Goal: Task Accomplishment & Management: Use online tool/utility

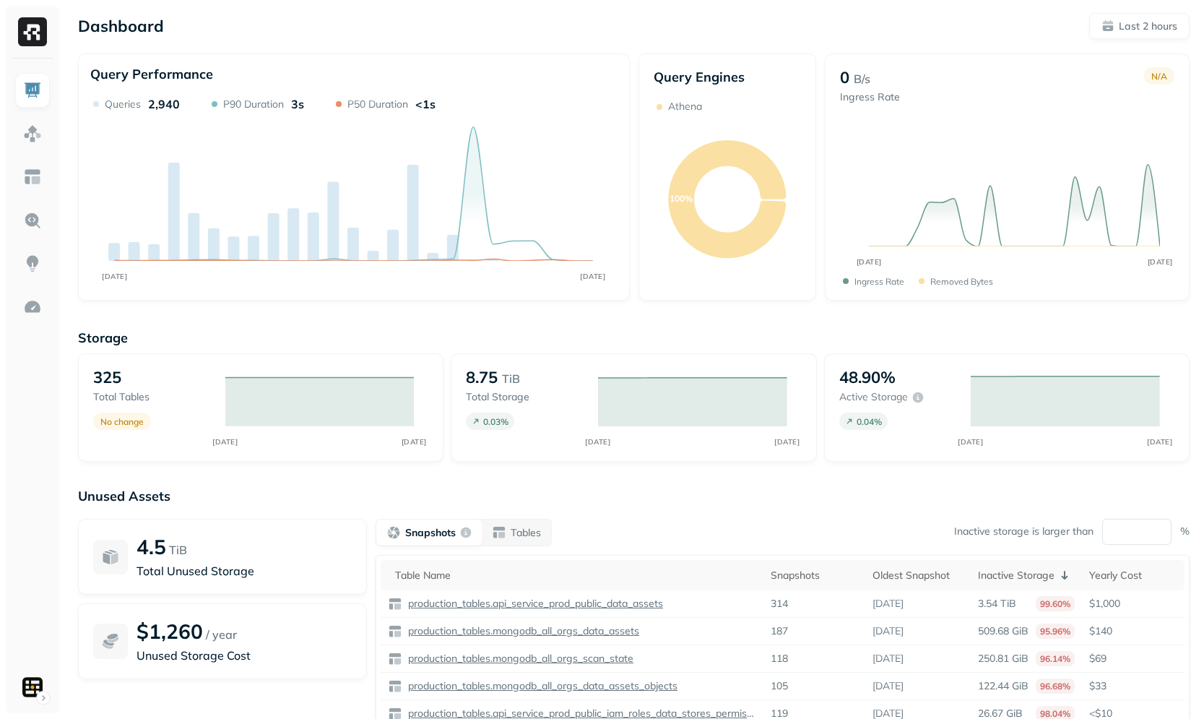
scroll to position [85, 0]
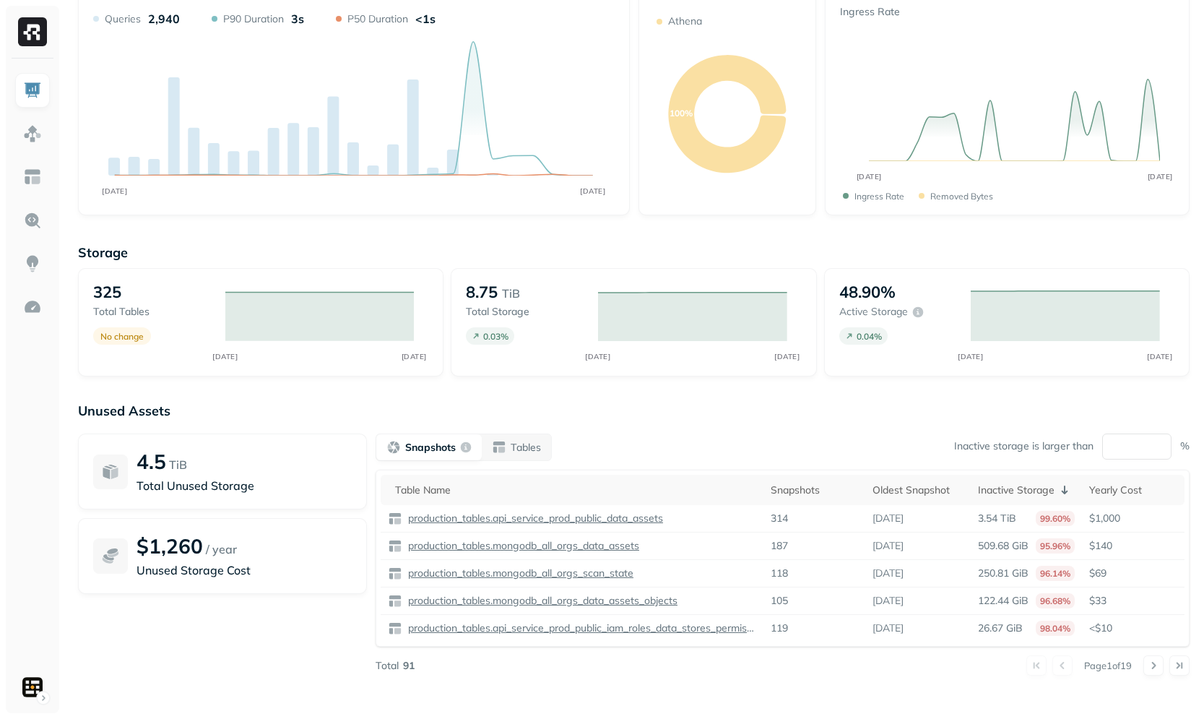
click at [764, 398] on div "Storage 325 Total tables No change SEP [DATE] 8.75 TiB Total storage 0.03 % SEP…" at bounding box center [634, 468] width 1112 height 476
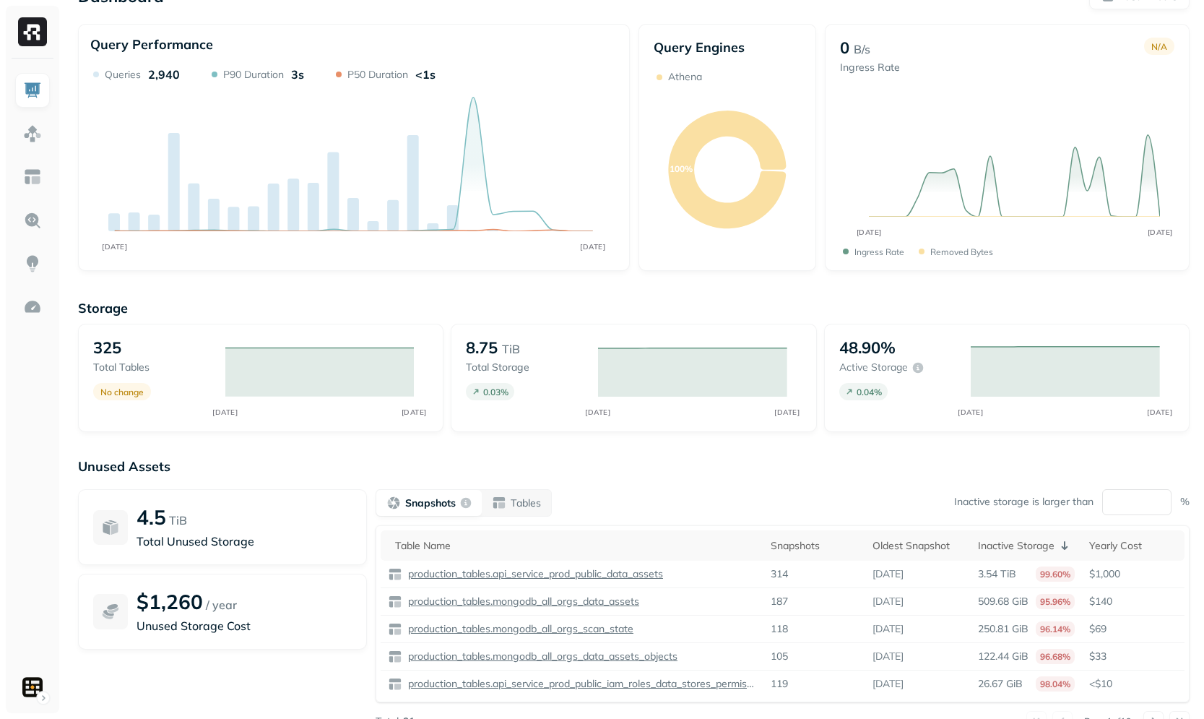
scroll to position [12, 0]
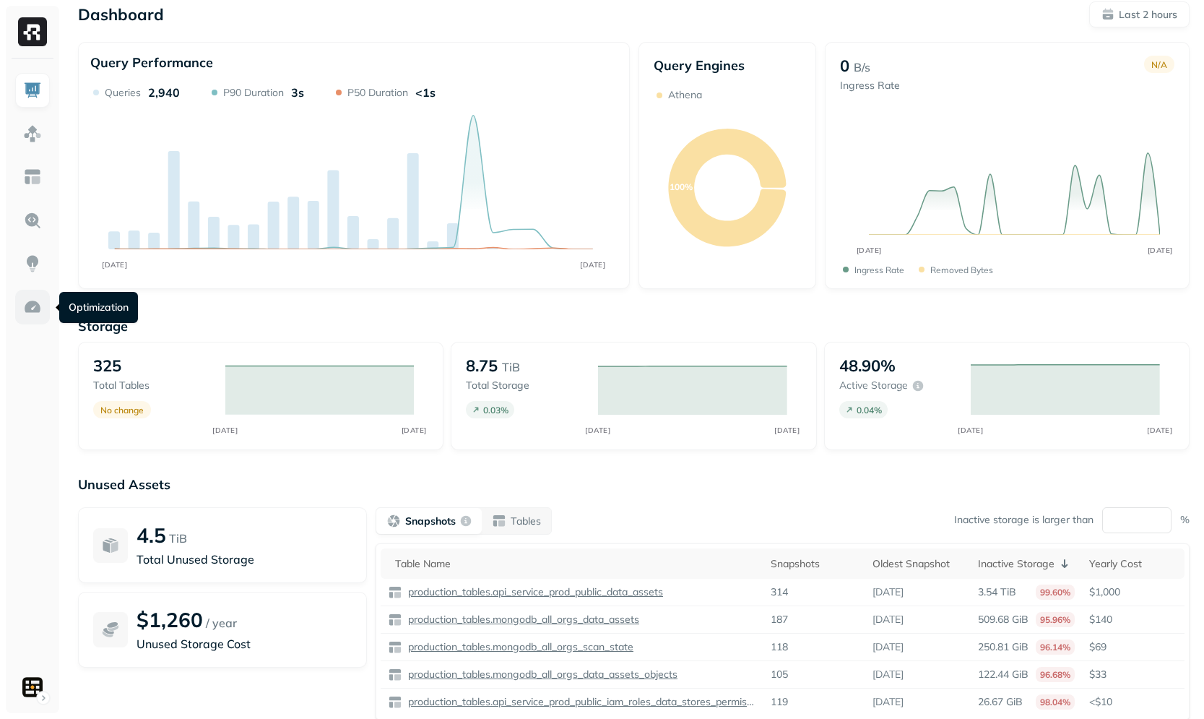
click at [41, 300] on img at bounding box center [32, 307] width 19 height 19
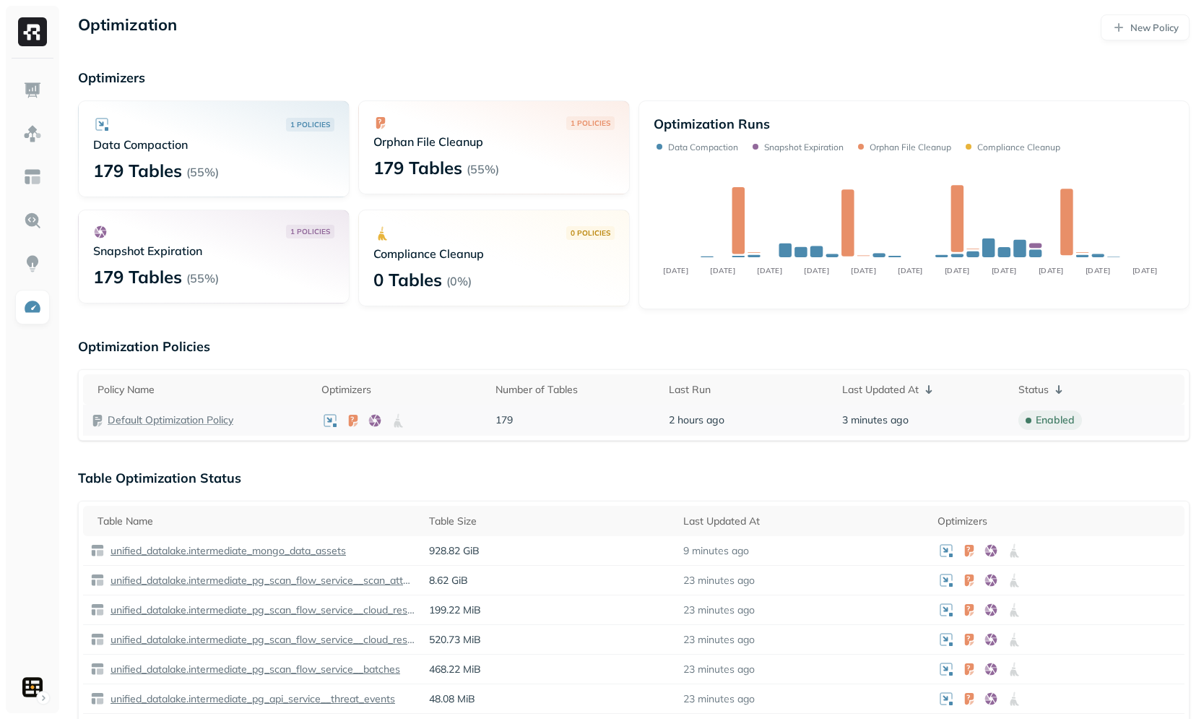
click at [181, 426] on p "Default Optimization Policy" at bounding box center [171, 420] width 126 height 14
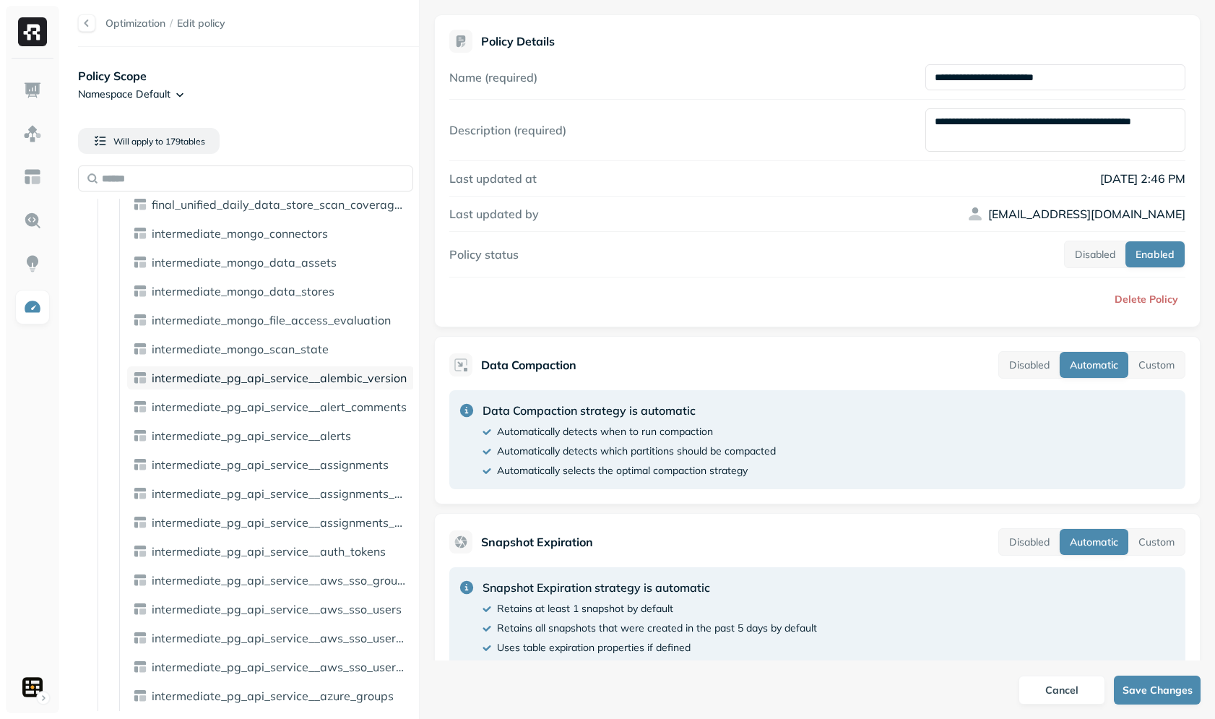
scroll to position [51, 0]
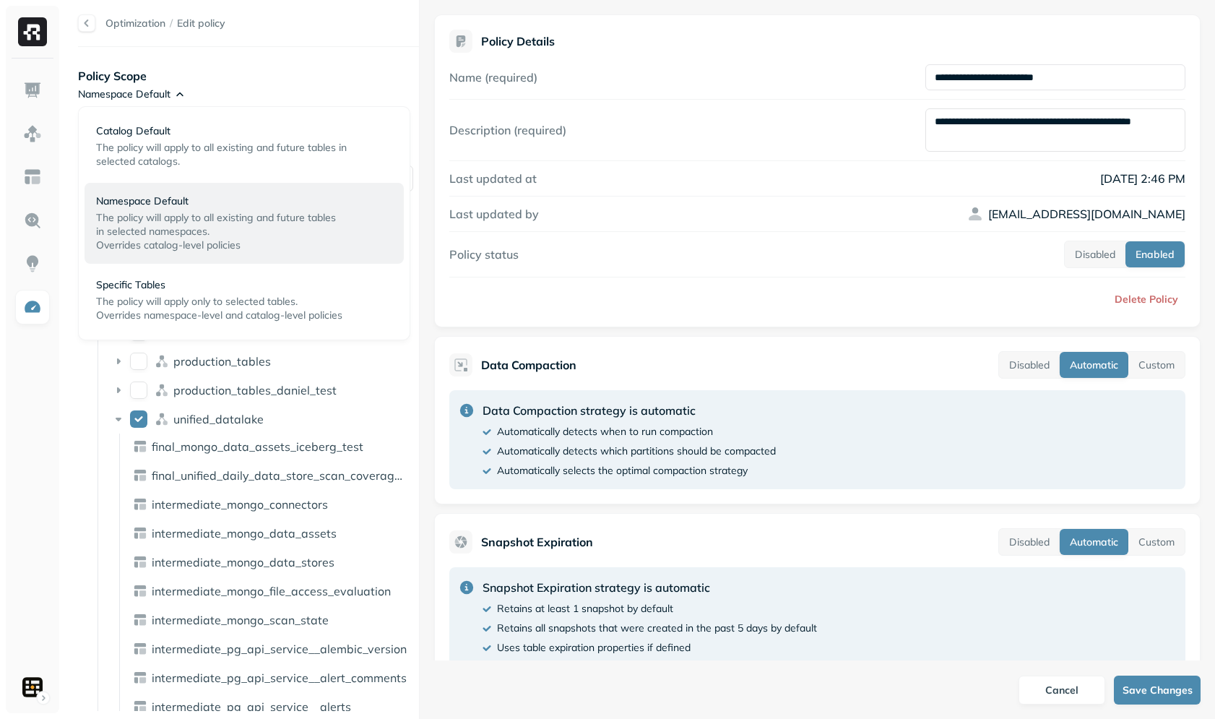
click at [156, 85] on html "Optimization / Edit policy Policy Scope Namespace Default Will apply to 179 tab…" at bounding box center [607, 359] width 1215 height 719
click at [200, 288] on p "Specific Tables" at bounding box center [222, 285] width 253 height 14
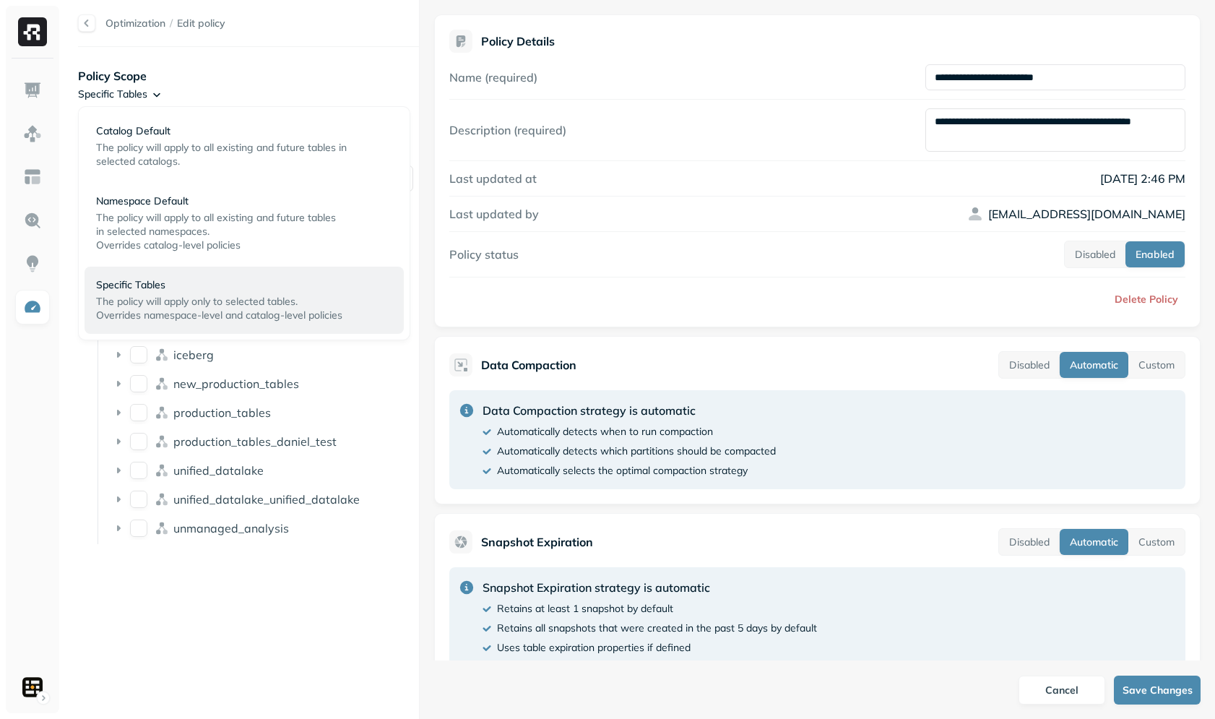
scroll to position [0, 0]
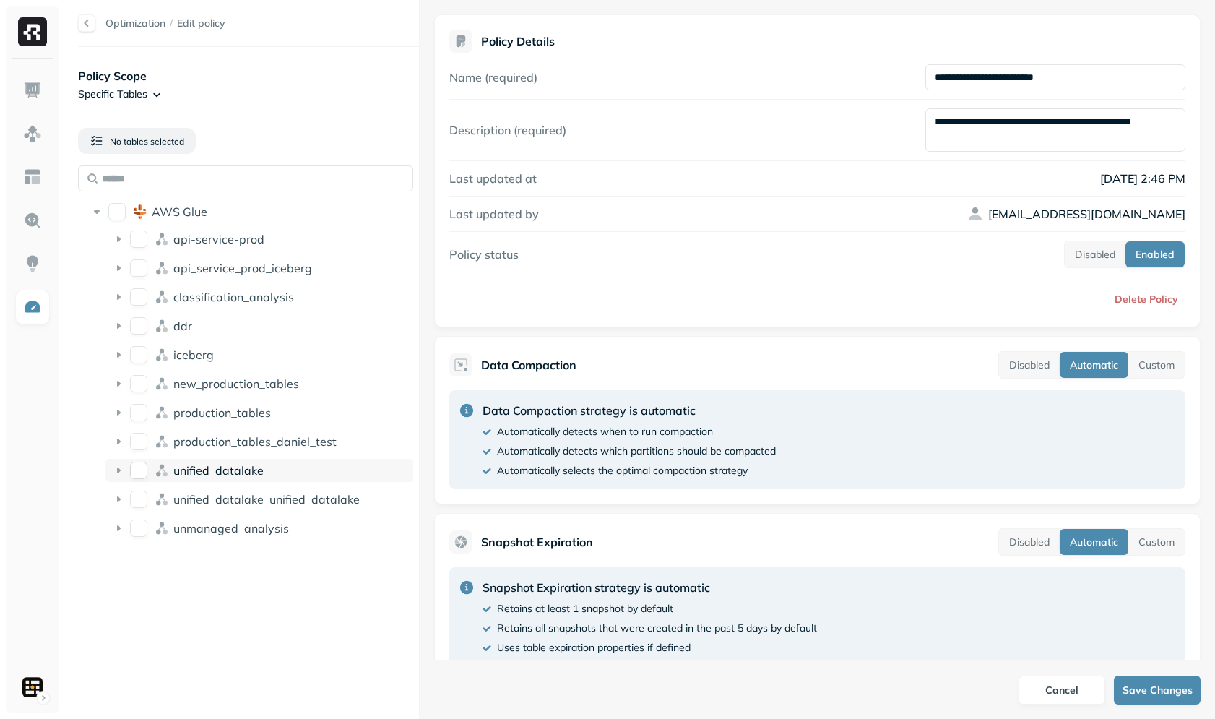
click at [205, 466] on span "unified_datalake" at bounding box center [218, 470] width 90 height 14
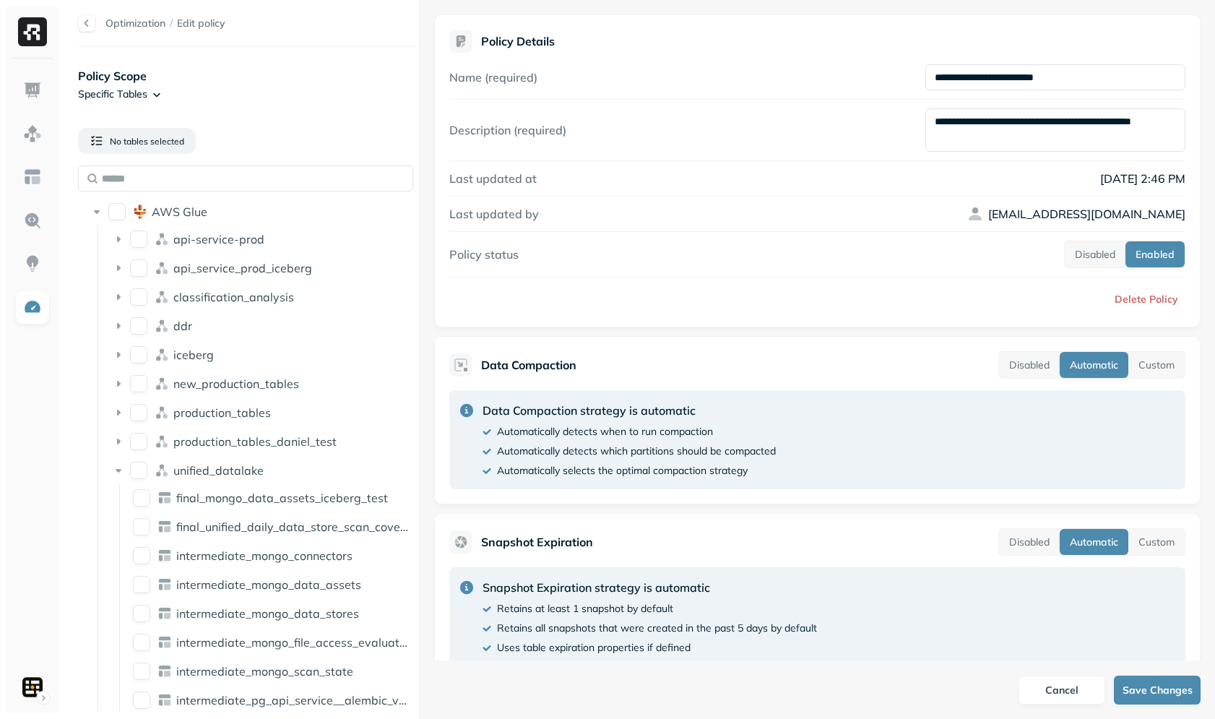
click at [93, 26] on div at bounding box center [86, 22] width 17 height 17
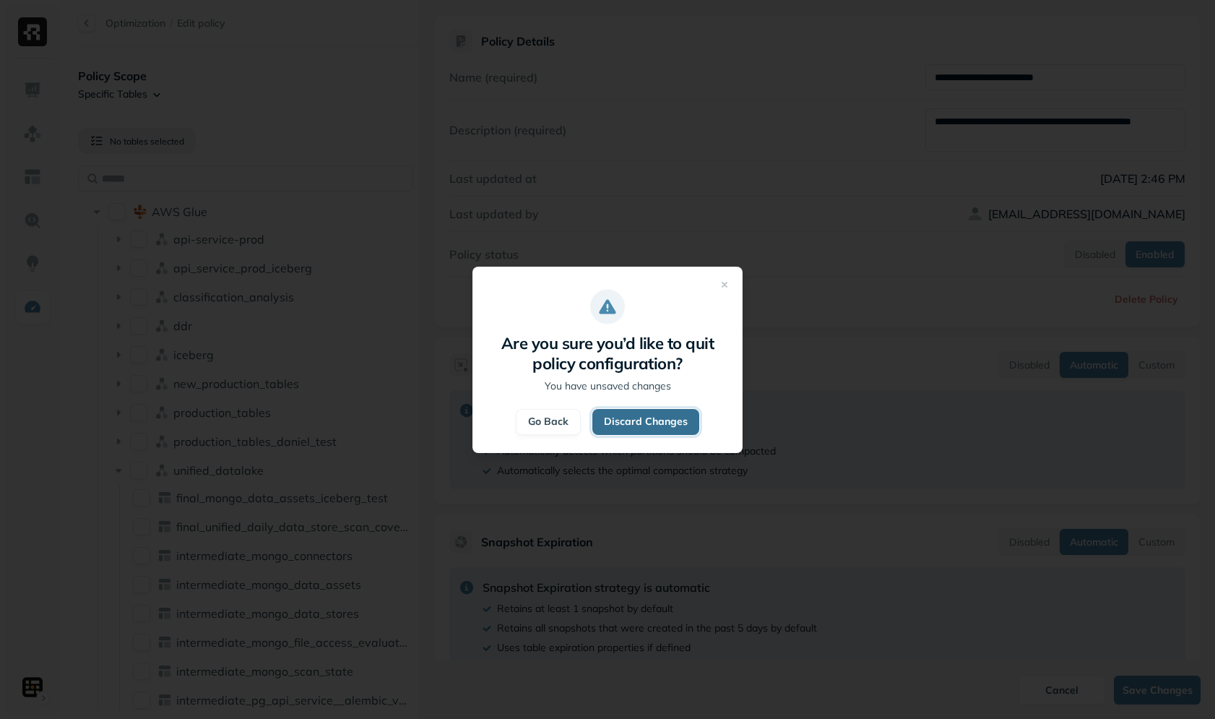
click at [655, 431] on button "Discard Changes" at bounding box center [645, 422] width 107 height 26
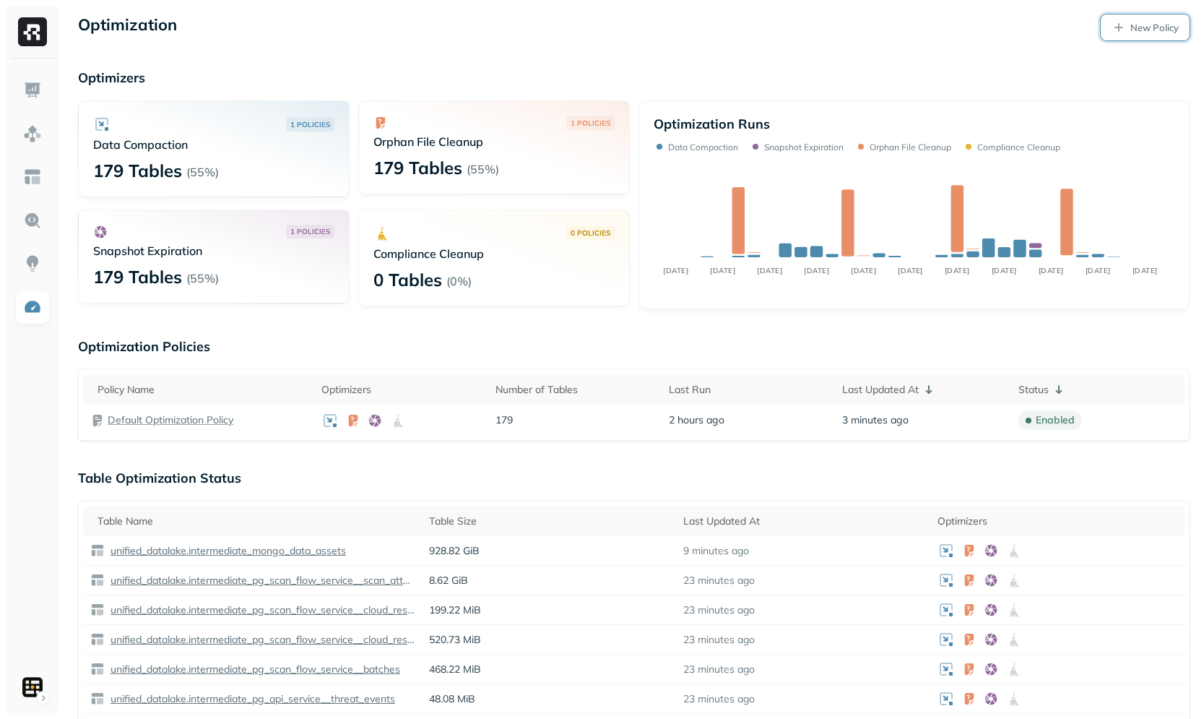
click at [1131, 25] on p "New Policy" at bounding box center [1155, 28] width 48 height 14
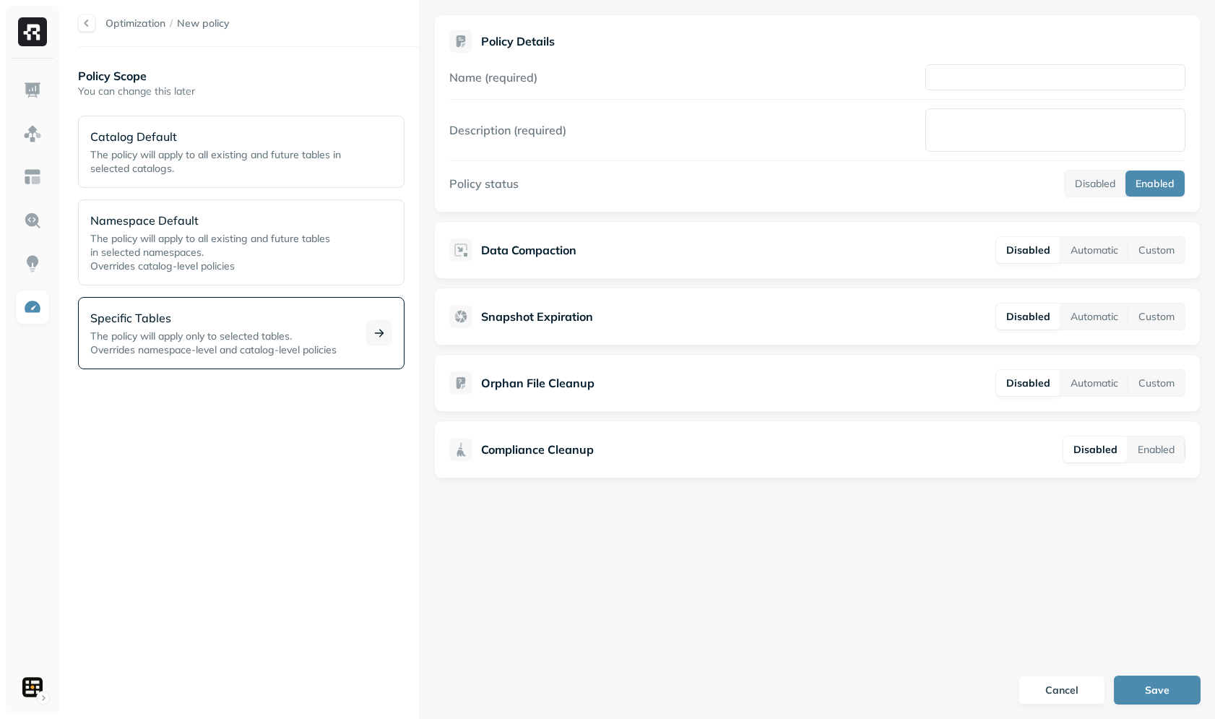
click at [185, 335] on span "The policy will apply only to selected tables." at bounding box center [191, 335] width 202 height 13
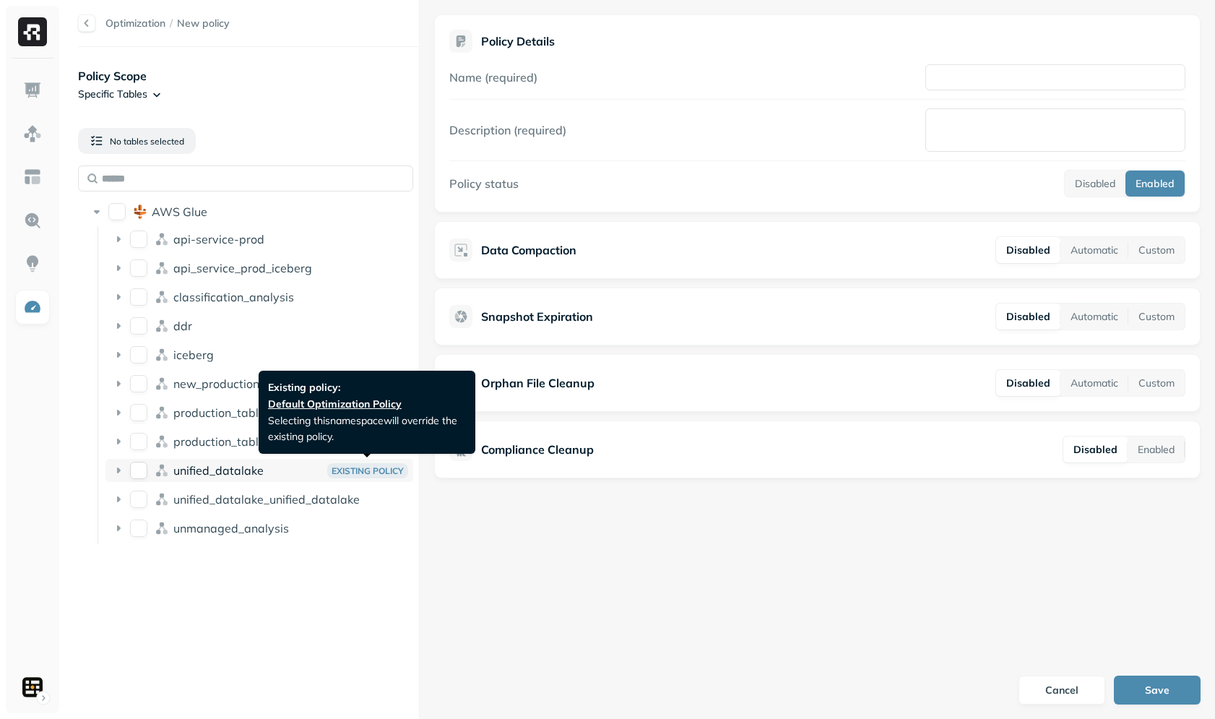
click at [321, 470] on div "unified_datalake Existing Policy" at bounding box center [290, 470] width 235 height 15
